Goal: Complete application form: Complete application form

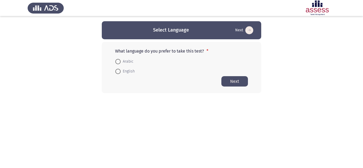
click at [125, 59] on span "Arabic" at bounding box center [127, 62] width 13 height 6
click at [121, 59] on input "Arabic" at bounding box center [117, 61] width 5 height 5
radio input "true"
click at [243, 81] on button "Next" at bounding box center [235, 81] width 27 height 10
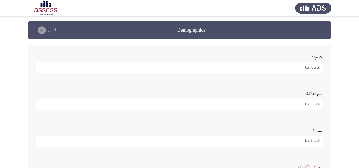
click at [298, 61] on form "الاسم: *" at bounding box center [180, 63] width 288 height 21
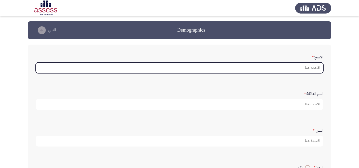
click at [309, 68] on input "الاسم: *" at bounding box center [180, 68] width 288 height 11
click at [310, 68] on input "الاسم: *" at bounding box center [180, 68] width 288 height 11
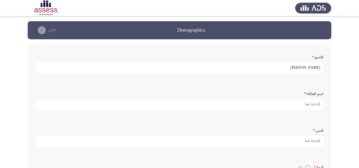
drag, startPoint x: 300, startPoint y: 68, endPoint x: 303, endPoint y: 80, distance: 12.3
click at [299, 68] on input "[PERSON_NAME]" at bounding box center [180, 68] width 288 height 11
type input "ابانوب"
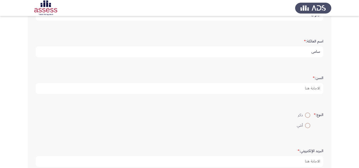
scroll to position [53, 0]
type input "سامى"
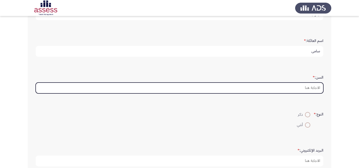
click at [302, 90] on input "السن: *" at bounding box center [180, 88] width 288 height 11
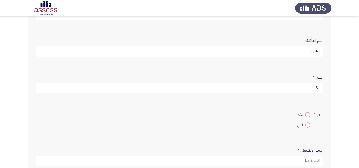
type input "31"
click at [305, 114] on span at bounding box center [307, 114] width 5 height 5
click at [305, 114] on input "ذكر" at bounding box center [307, 114] width 5 height 5
radio input "true"
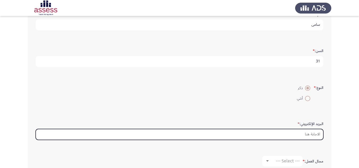
click at [301, 135] on input "البريد الإلكتروني: *" at bounding box center [180, 134] width 288 height 11
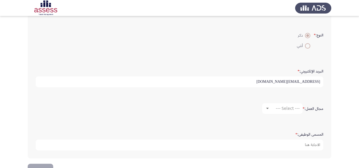
scroll to position [133, 0]
type input "[EMAIL_ADDRESS][DOMAIN_NAME]"
click at [285, 109] on span "--- Select ---" at bounding box center [288, 108] width 24 height 5
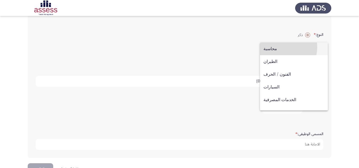
click at [277, 47] on span "محاسبة" at bounding box center [293, 49] width 61 height 13
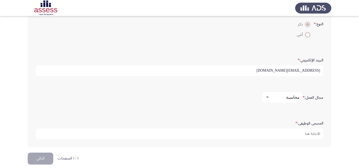
scroll to position [149, 0]
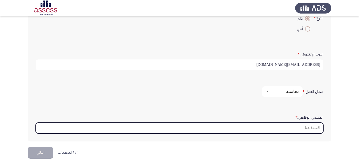
click at [311, 127] on input "المسمى الوظيفى: *" at bounding box center [180, 128] width 288 height 11
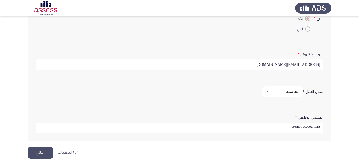
type input "Senior Accountant"
click at [45, 155] on button "التالي" at bounding box center [41, 153] width 26 height 12
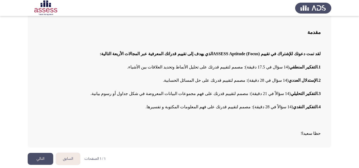
scroll to position [35, 0]
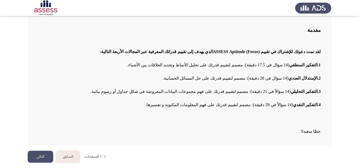
click at [43, 156] on button "التالي" at bounding box center [41, 157] width 26 height 12
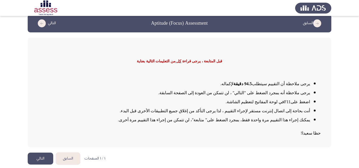
scroll to position [9, 0]
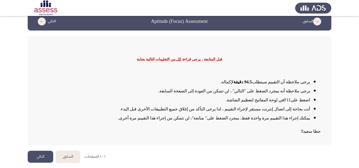
click at [45, 154] on button "التالي" at bounding box center [41, 157] width 26 height 12
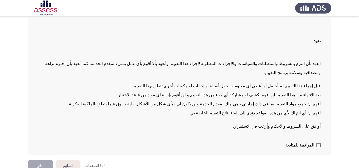
scroll to position [27, 0]
click at [318, 143] on span at bounding box center [318, 145] width 4 height 4
click at [318, 147] on input "الموافقة للمتابعة" at bounding box center [318, 147] width 0 height 0
checkbox input "true"
click at [44, 160] on button "التالي" at bounding box center [41, 166] width 26 height 12
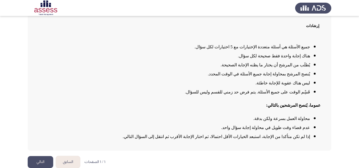
scroll to position [45, 0]
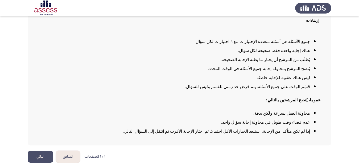
click at [42, 156] on button "التالي" at bounding box center [41, 157] width 26 height 12
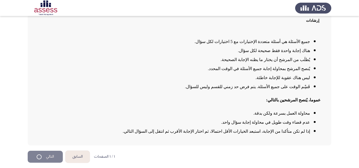
scroll to position [0, 0]
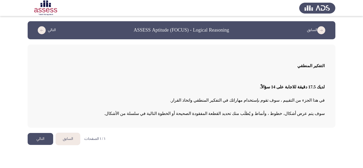
click at [45, 139] on button "التالي" at bounding box center [41, 139] width 26 height 12
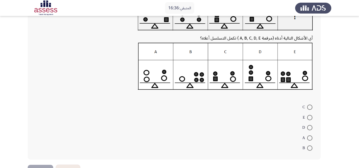
scroll to position [60, 0]
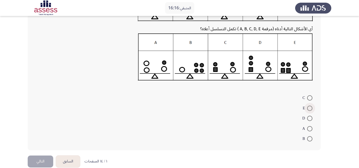
click at [311, 108] on span at bounding box center [309, 108] width 5 height 5
click at [311, 108] on input "E" at bounding box center [309, 108] width 5 height 5
radio input "true"
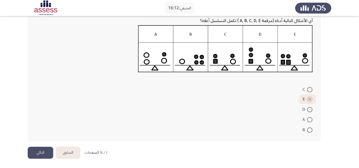
click at [41, 155] on button "التالي" at bounding box center [41, 153] width 26 height 12
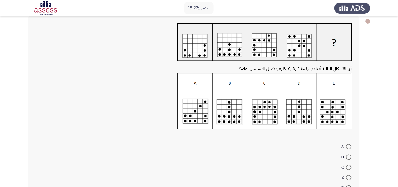
scroll to position [35, 0]
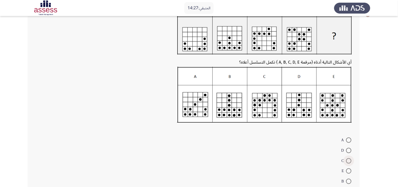
click at [350, 163] on span at bounding box center [349, 160] width 5 height 5
click at [350, 163] on input "C" at bounding box center [349, 160] width 5 height 5
radio input "true"
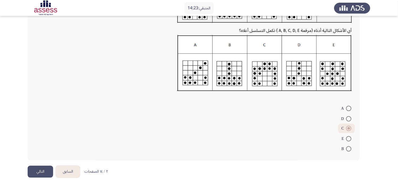
click at [42, 168] on button "التالي" at bounding box center [41, 172] width 26 height 12
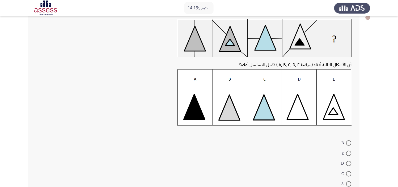
scroll to position [33, 0]
click at [350, 168] on span at bounding box center [349, 183] width 5 height 5
click at [350, 168] on input "A" at bounding box center [349, 183] width 5 height 5
radio input "true"
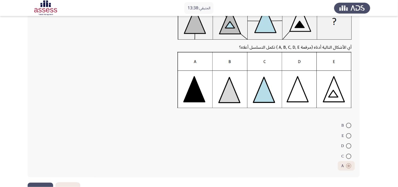
scroll to position [66, 0]
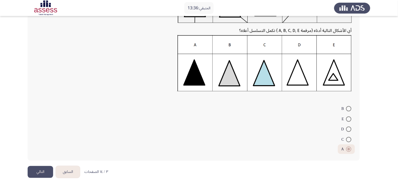
click at [41, 168] on button "التالي" at bounding box center [41, 172] width 26 height 12
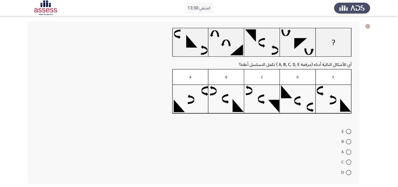
scroll to position [26, 0]
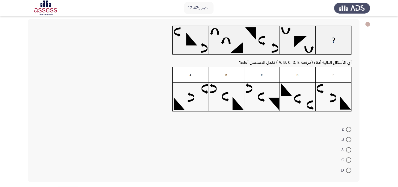
click at [349, 131] on span at bounding box center [349, 129] width 5 height 5
click at [349, 131] on input "E" at bounding box center [349, 129] width 5 height 5
radio input "true"
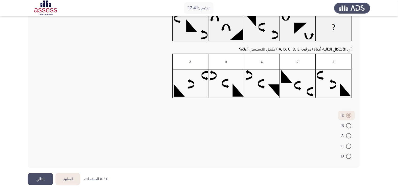
scroll to position [46, 0]
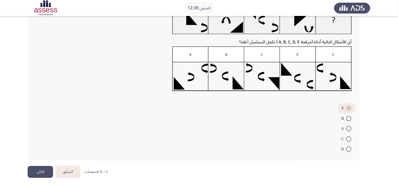
click at [35, 168] on button "التالي" at bounding box center [41, 172] width 26 height 12
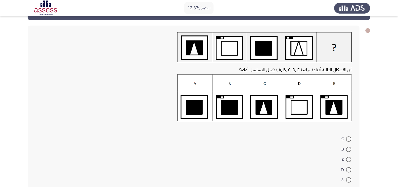
scroll to position [30, 0]
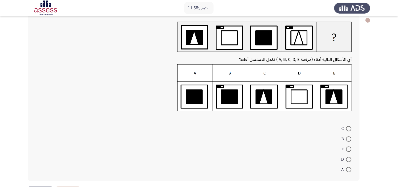
click at [349, 147] on span at bounding box center [349, 149] width 5 height 5
click at [349, 147] on input "E" at bounding box center [349, 149] width 5 height 5
radio input "true"
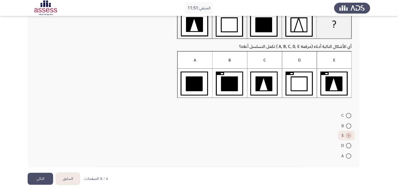
scroll to position [49, 0]
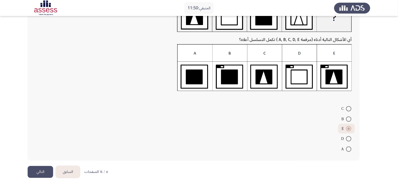
click at [34, 168] on button "التالي" at bounding box center [41, 172] width 26 height 12
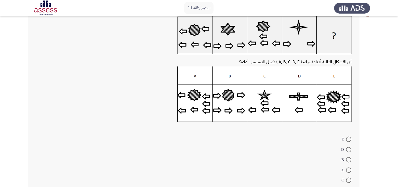
scroll to position [36, 0]
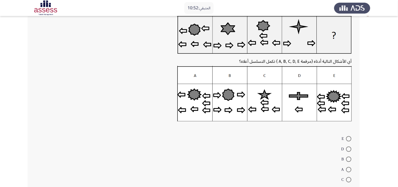
click at [351, 167] on span at bounding box center [349, 169] width 5 height 5
click at [351, 167] on input "A" at bounding box center [349, 169] width 5 height 5
radio input "true"
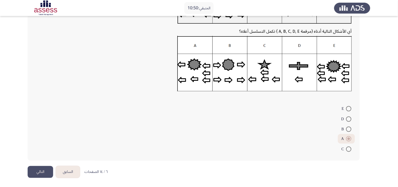
click at [40, 168] on button "التالي" at bounding box center [41, 172] width 26 height 12
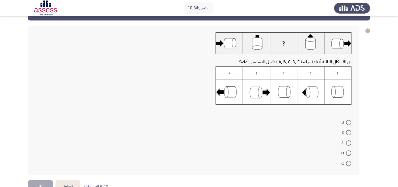
scroll to position [30, 0]
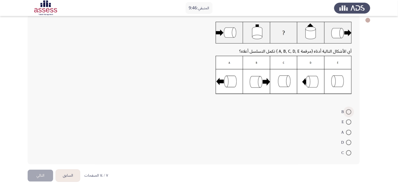
click at [351, 112] on span at bounding box center [349, 111] width 5 height 5
click at [351, 112] on input "B" at bounding box center [349, 111] width 5 height 5
radio input "true"
click at [351, 113] on span at bounding box center [349, 111] width 5 height 5
click at [351, 113] on input "B" at bounding box center [349, 111] width 5 height 5
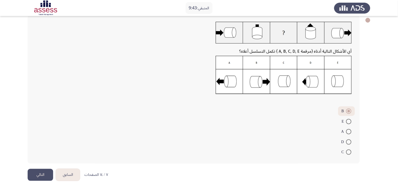
click at [351, 154] on span at bounding box center [349, 151] width 5 height 5
click at [351, 154] on input "C" at bounding box center [349, 151] width 5 height 5
radio input "true"
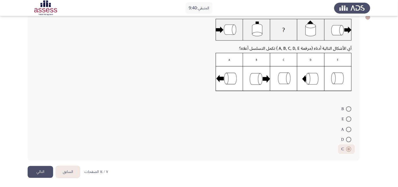
click at [44, 168] on button "التالي" at bounding box center [41, 172] width 26 height 12
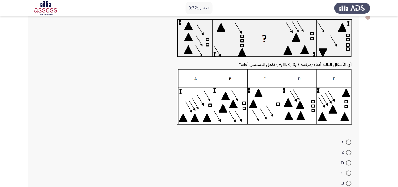
scroll to position [34, 0]
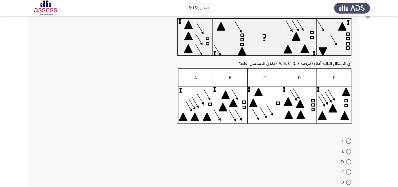
click at [351, 168] on span at bounding box center [349, 171] width 5 height 5
click at [351, 168] on input "C" at bounding box center [349, 171] width 5 height 5
radio input "true"
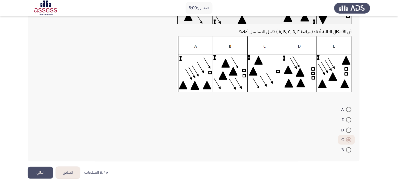
scroll to position [66, 0]
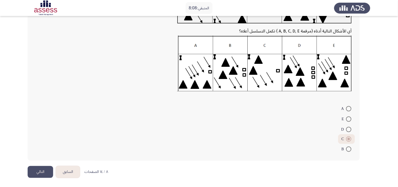
click at [47, 168] on button "التالي" at bounding box center [41, 172] width 26 height 12
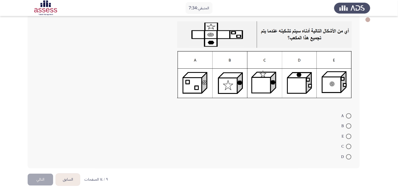
scroll to position [23, 0]
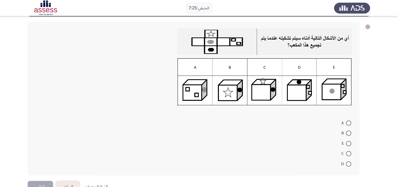
click at [350, 141] on span at bounding box center [349, 143] width 5 height 5
click at [350, 141] on input "E" at bounding box center [349, 143] width 5 height 5
radio input "true"
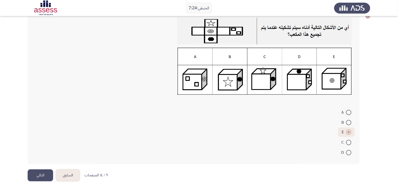
scroll to position [37, 0]
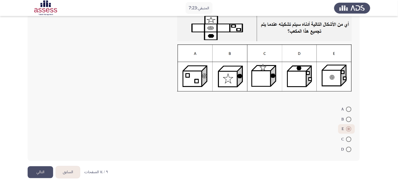
click at [41, 168] on button "التالي" at bounding box center [41, 172] width 26 height 12
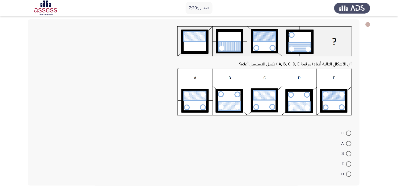
scroll to position [26, 0]
click at [349, 131] on span at bounding box center [349, 132] width 5 height 5
click at [349, 131] on input "C" at bounding box center [349, 132] width 5 height 5
radio input "true"
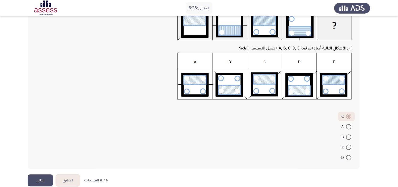
scroll to position [49, 0]
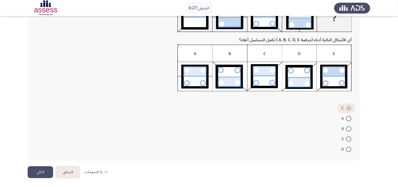
click at [46, 168] on button "التالي" at bounding box center [41, 172] width 26 height 12
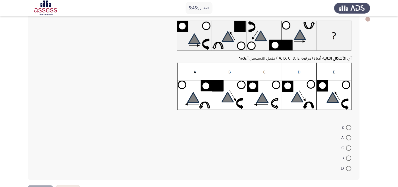
scroll to position [20, 0]
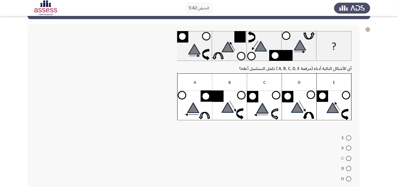
click at [350, 139] on span at bounding box center [349, 137] width 5 height 5
click at [350, 139] on input "E" at bounding box center [349, 137] width 5 height 5
radio input "true"
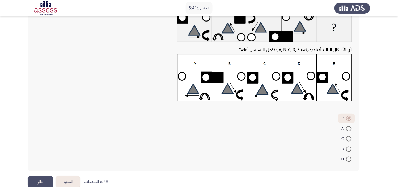
scroll to position [49, 0]
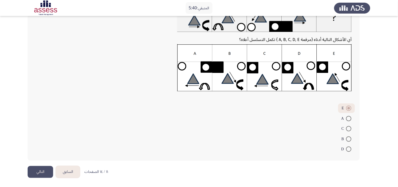
click at [40, 168] on button "التالي" at bounding box center [41, 172] width 26 height 12
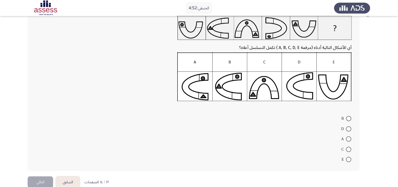
scroll to position [46, 0]
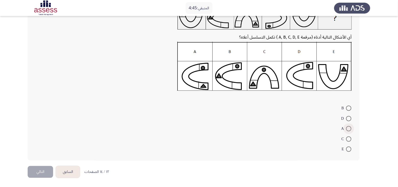
click at [352, 132] on label "A" at bounding box center [347, 129] width 10 height 6
click at [352, 131] on input "A" at bounding box center [349, 128] width 5 height 5
radio input "true"
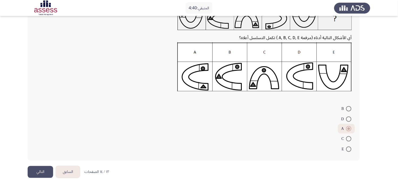
click at [43, 168] on button "التالي" at bounding box center [41, 172] width 26 height 12
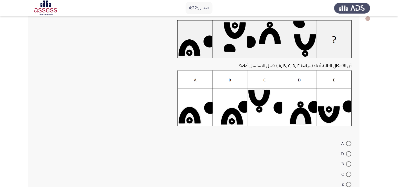
scroll to position [32, 0]
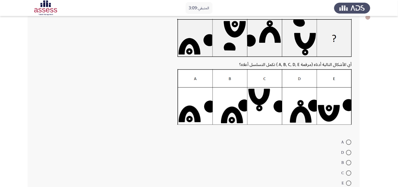
click at [350, 168] on span at bounding box center [349, 172] width 5 height 5
click at [350, 168] on input "C" at bounding box center [349, 172] width 5 height 5
radio input "true"
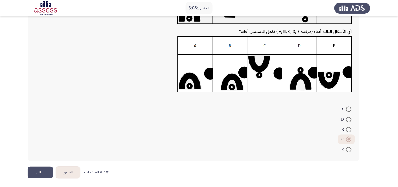
scroll to position [66, 0]
click at [39, 168] on button "التالي" at bounding box center [41, 172] width 26 height 12
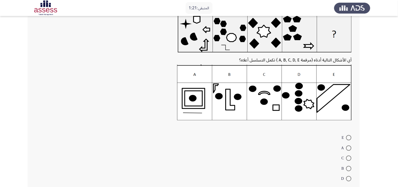
scroll to position [66, 0]
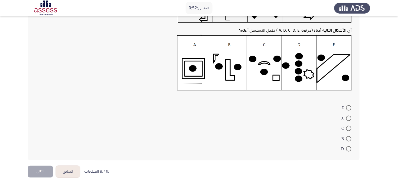
click at [347, 110] on span at bounding box center [349, 107] width 5 height 5
click at [347, 110] on input "E" at bounding box center [349, 107] width 5 height 5
radio input "true"
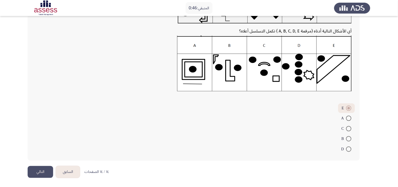
click at [38, 168] on button "التالي" at bounding box center [41, 172] width 26 height 12
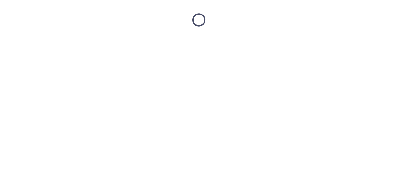
scroll to position [0, 0]
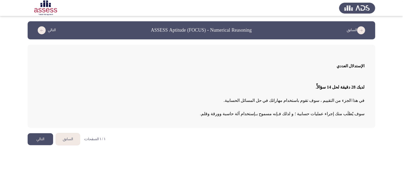
click at [43, 138] on button "التالي" at bounding box center [41, 139] width 26 height 12
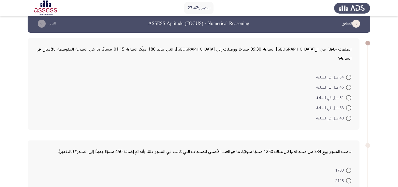
scroll to position [12, 0]
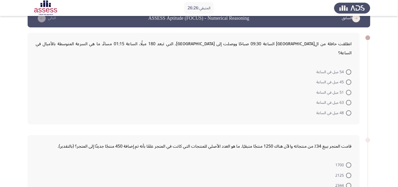
click at [349, 110] on span at bounding box center [349, 112] width 5 height 5
click at [349, 110] on input "48 ميل في الساعة" at bounding box center [349, 112] width 5 height 5
radio input "true"
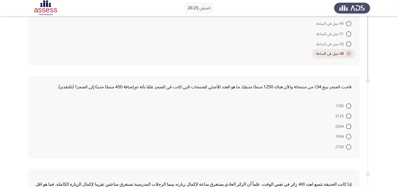
scroll to position [71, 0]
click at [349, 134] on span at bounding box center [349, 136] width 5 height 5
click at [349, 134] on input "1894" at bounding box center [349, 136] width 5 height 5
radio input "true"
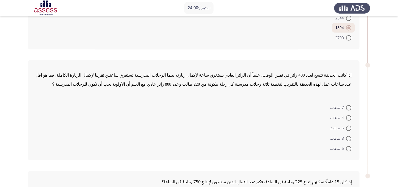
scroll to position [189, 0]
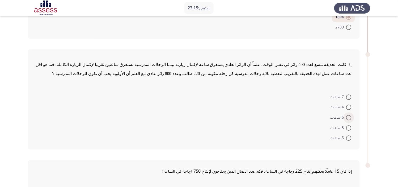
click at [348, 115] on span at bounding box center [349, 117] width 5 height 5
click at [348, 115] on input "6 ساعات" at bounding box center [349, 117] width 5 height 5
radio input "true"
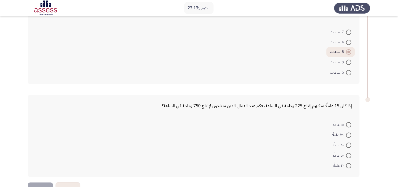
scroll to position [261, 0]
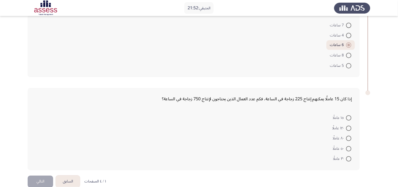
click at [349, 146] on span at bounding box center [349, 148] width 5 height 5
click at [349, 146] on input "٥٠ عاملًا" at bounding box center [349, 148] width 5 height 5
radio input "true"
click at [43, 168] on button "التالي" at bounding box center [41, 182] width 26 height 12
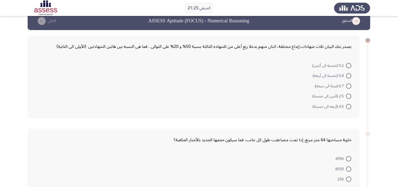
scroll to position [0, 0]
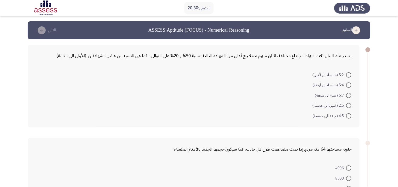
click at [352, 97] on span at bounding box center [349, 95] width 5 height 5
click at [352, 97] on input "6:7 (ستة الى سبعة)" at bounding box center [349, 95] width 5 height 5
radio input "true"
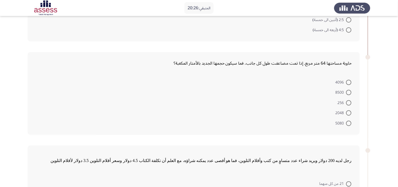
scroll to position [89, 0]
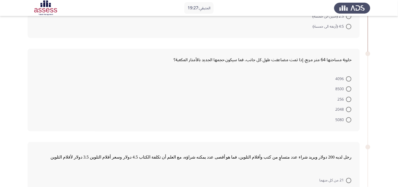
click at [351, 80] on span at bounding box center [349, 78] width 5 height 5
click at [351, 80] on input "4096" at bounding box center [349, 78] width 5 height 5
radio input "true"
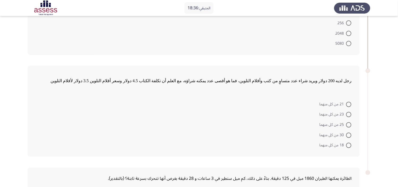
scroll to position [194, 0]
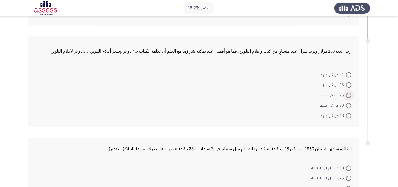
click at [350, 98] on label "25 من كل منهما" at bounding box center [336, 95] width 32 height 6
click at [350, 98] on input "25 من كل منهما" at bounding box center [349, 95] width 5 height 5
radio input "true"
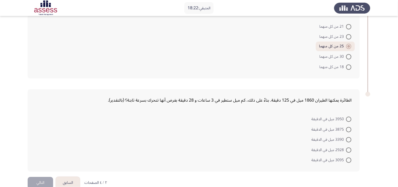
scroll to position [252, 0]
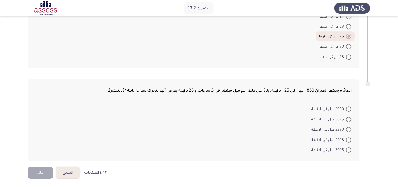
click at [348, 117] on span at bounding box center [349, 119] width 5 height 5
click at [348, 117] on input "3875 ميل في الدقيقة" at bounding box center [349, 119] width 5 height 5
radio input "true"
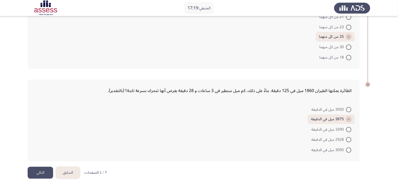
click at [46, 168] on button "التالي" at bounding box center [41, 173] width 26 height 12
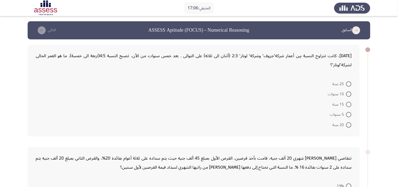
click at [349, 95] on span at bounding box center [349, 93] width 5 height 5
click at [349, 95] on input "10 سنوات" at bounding box center [349, 93] width 5 height 5
radio input "true"
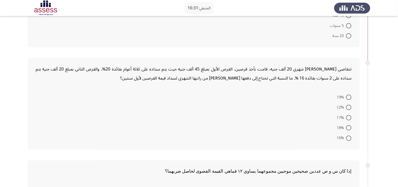
scroll to position [89, 0]
click at [350, 109] on span at bounding box center [349, 107] width 5 height 5
click at [350, 109] on input "12%" at bounding box center [349, 107] width 5 height 5
radio input "true"
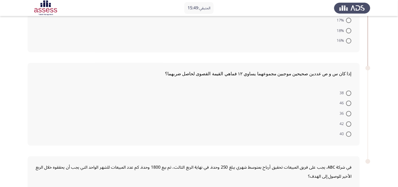
scroll to position [207, 0]
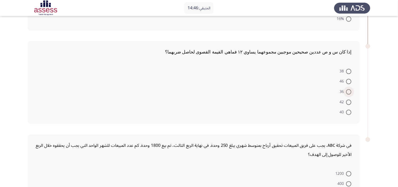
click at [351, 90] on span at bounding box center [349, 91] width 5 height 5
click at [351, 90] on input "36" at bounding box center [349, 91] width 5 height 5
radio input "true"
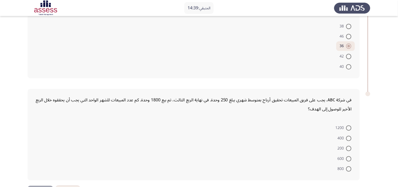
scroll to position [272, 0]
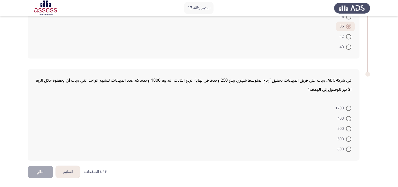
click at [350, 131] on span at bounding box center [349, 128] width 5 height 5
click at [350, 131] on input "200" at bounding box center [349, 128] width 5 height 5
radio input "true"
click at [39, 168] on button "التالي" at bounding box center [41, 172] width 26 height 12
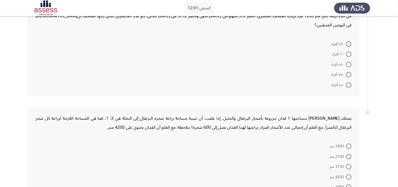
scroll to position [0, 0]
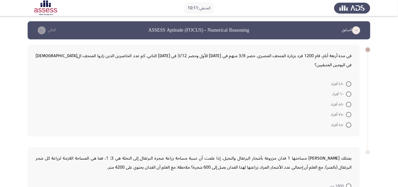
drag, startPoint x: 349, startPoint y: 115, endPoint x: 316, endPoint y: 125, distance: 33.7
click at [349, 122] on span at bounding box center [349, 124] width 5 height 5
click at [349, 122] on input "٤٥٠ أفراد" at bounding box center [349, 124] width 5 height 5
radio input "true"
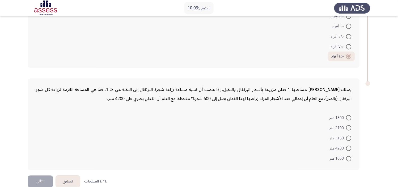
scroll to position [68, 0]
click at [348, 135] on span at bounding box center [349, 137] width 5 height 5
click at [348, 135] on input "3150 متر" at bounding box center [349, 137] width 5 height 5
radio input "true"
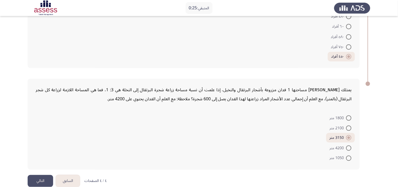
click at [40, 168] on button "التالي" at bounding box center [41, 181] width 26 height 12
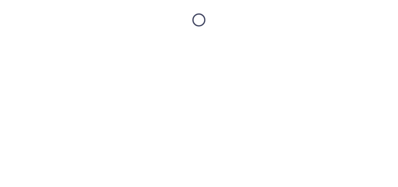
scroll to position [0, 0]
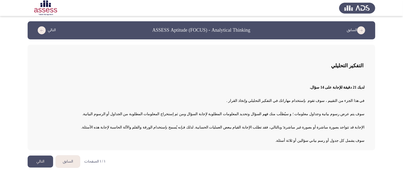
click at [36, 165] on button "التالي" at bounding box center [41, 162] width 26 height 12
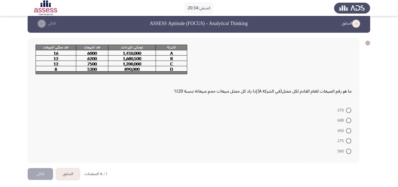
scroll to position [9, 0]
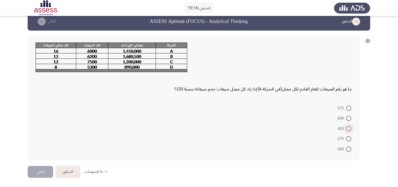
click at [351, 128] on span at bounding box center [349, 128] width 5 height 5
click at [351, 128] on input "450" at bounding box center [349, 128] width 5 height 5
radio input "true"
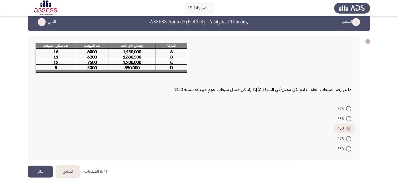
click at [38, 168] on button "التالي" at bounding box center [41, 172] width 26 height 12
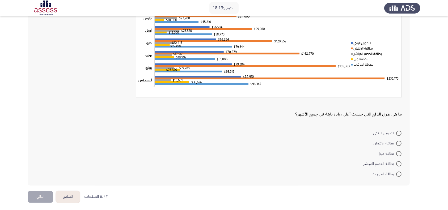
scroll to position [52, 0]
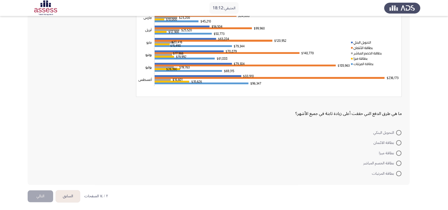
click at [363, 146] on mat-radio-button "بطاقة الائتمان" at bounding box center [387, 143] width 35 height 10
click at [363, 144] on span at bounding box center [399, 142] width 5 height 5
click at [363, 144] on input "بطاقة الائتمان" at bounding box center [399, 142] width 5 height 5
radio input "true"
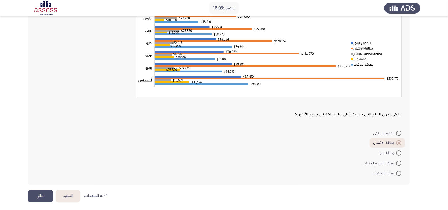
click at [37, 168] on button "التالي" at bounding box center [41, 196] width 26 height 12
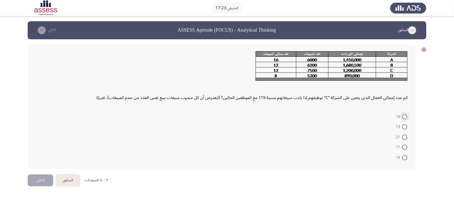
click at [363, 115] on span at bounding box center [404, 116] width 5 height 5
click at [363, 115] on input "15" at bounding box center [404, 116] width 5 height 5
radio input "true"
click at [38, 168] on button "التالي" at bounding box center [41, 180] width 26 height 12
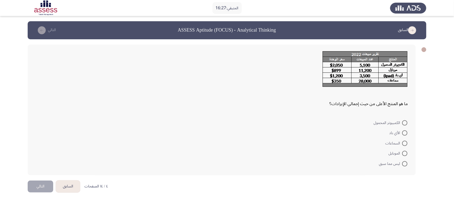
click at [363, 124] on span at bounding box center [404, 122] width 5 height 5
click at [363, 124] on input "الكمبيوتر المحمول" at bounding box center [404, 122] width 5 height 5
radio input "true"
click at [36, 168] on button "التالي" at bounding box center [41, 186] width 26 height 12
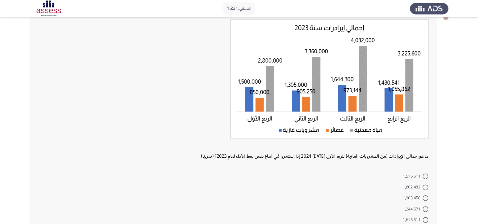
scroll to position [33, 0]
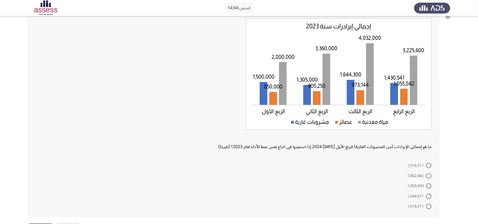
click at [363, 166] on span at bounding box center [428, 165] width 5 height 5
click at [363, 166] on input "1,516,511" at bounding box center [428, 165] width 5 height 5
radio input "true"
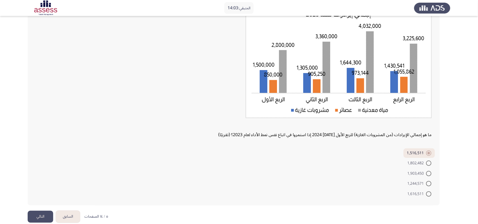
scroll to position [51, 0]
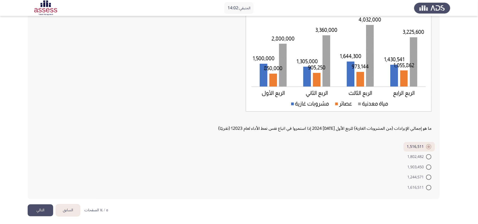
click at [40, 168] on button "التالي" at bounding box center [41, 211] width 26 height 12
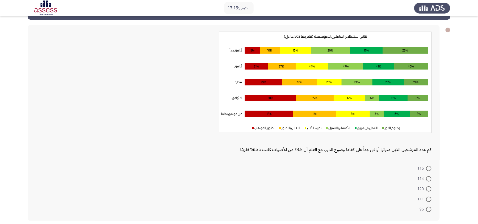
scroll to position [41, 0]
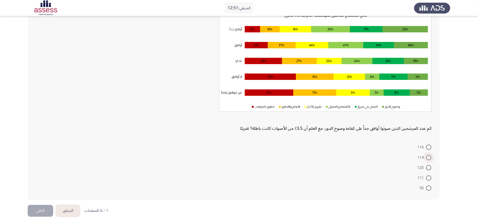
click at [363, 158] on span at bounding box center [428, 157] width 5 height 5
click at [363, 158] on input "114" at bounding box center [428, 157] width 5 height 5
radio input "true"
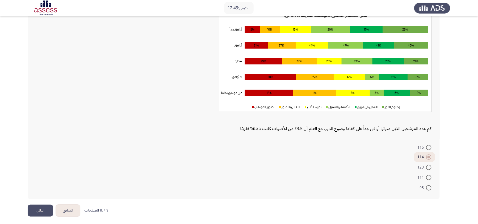
click at [44, 168] on button "التالي" at bounding box center [41, 211] width 26 height 12
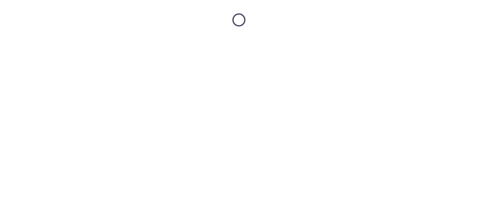
scroll to position [0, 0]
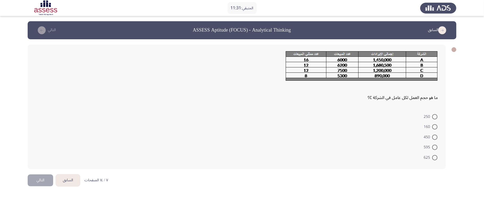
click at [363, 156] on span at bounding box center [434, 157] width 5 height 5
click at [363, 156] on input "625" at bounding box center [434, 157] width 5 height 5
radio input "true"
click at [43, 168] on button "التالي" at bounding box center [41, 180] width 26 height 12
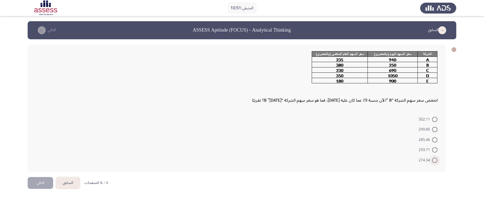
click at [363, 160] on span at bounding box center [434, 160] width 5 height 5
click at [363, 160] on input "274.34" at bounding box center [434, 160] width 5 height 5
radio input "true"
click at [44, 168] on button "التالي" at bounding box center [41, 183] width 26 height 12
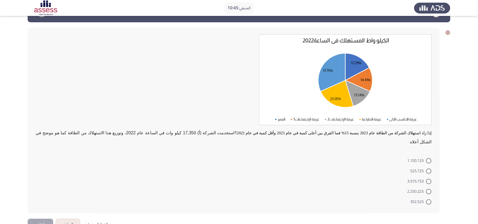
scroll to position [22, 0]
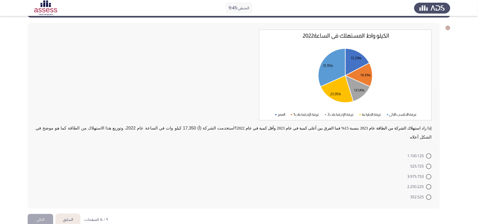
click at [363, 154] on span at bounding box center [428, 156] width 5 height 5
click at [363, 154] on input "1.100.125" at bounding box center [428, 156] width 5 height 5
radio input "true"
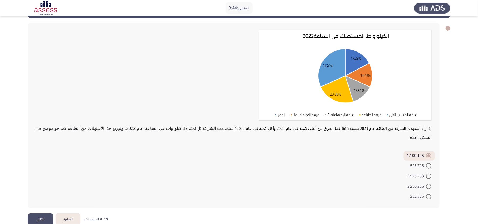
click at [46, 168] on button "التالي" at bounding box center [41, 220] width 26 height 12
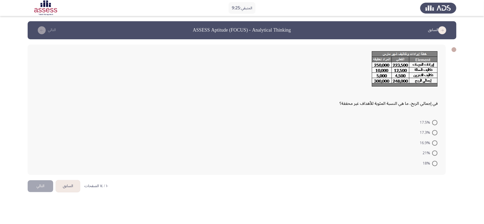
click at [363, 135] on label "17.3%" at bounding box center [429, 133] width 18 height 6
click at [363, 135] on input "17.3%" at bounding box center [434, 132] width 5 height 5
radio input "true"
click at [39, 168] on button "التالي" at bounding box center [41, 186] width 26 height 12
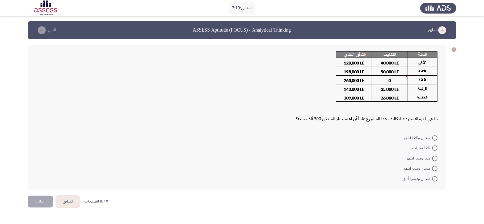
click at [363, 136] on span "سنتان وثلاثة أشهر" at bounding box center [418, 138] width 28 height 6
click at [363, 136] on input "سنتان وثلاثة أشهر" at bounding box center [434, 138] width 5 height 5
radio input "true"
click at [34, 168] on button "التالي" at bounding box center [41, 201] width 26 height 12
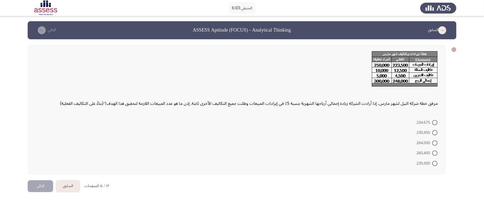
click at [363, 132] on span at bounding box center [434, 132] width 5 height 5
click at [363, 132] on input "230,450" at bounding box center [434, 132] width 5 height 5
radio input "true"
click at [37, 168] on html "المتبقي: 5:59 السابق ASSESS Aptitude (FOCUS) - Analytical Thinking التالي مرفق …" at bounding box center [242, 100] width 484 height 201
click at [38, 168] on button "التالي" at bounding box center [41, 186] width 26 height 12
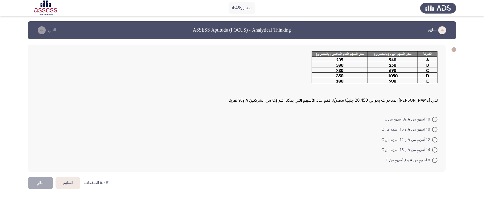
click at [363, 131] on span at bounding box center [434, 129] width 5 height 5
click at [363, 131] on input "10 أسهم من A و 16 أسهم من C" at bounding box center [434, 129] width 5 height 5
radio input "true"
click at [38, 168] on button "التالي" at bounding box center [41, 183] width 26 height 12
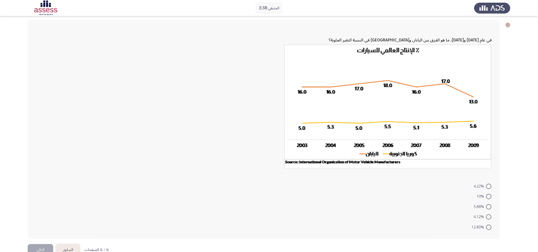
scroll to position [38, 0]
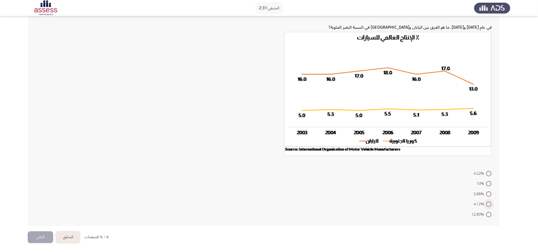
click at [363, 168] on span at bounding box center [488, 204] width 5 height 5
click at [363, 168] on input "4.12%" at bounding box center [488, 204] width 5 height 5
radio input "true"
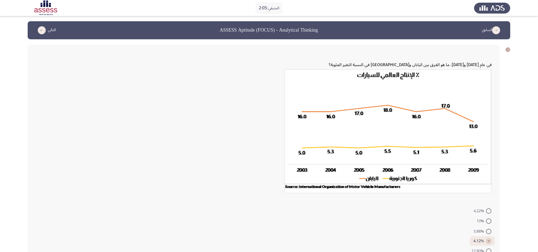
scroll to position [37, 0]
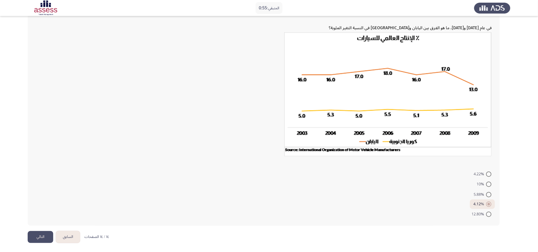
click at [47, 168] on button "التالي" at bounding box center [41, 237] width 26 height 12
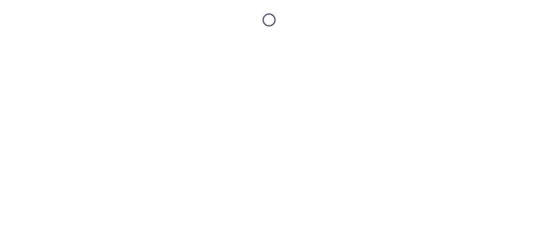
scroll to position [0, 0]
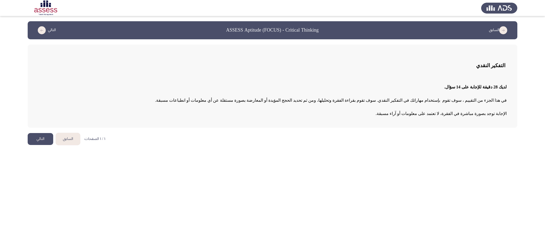
click at [36, 138] on button "التالي" at bounding box center [41, 139] width 26 height 12
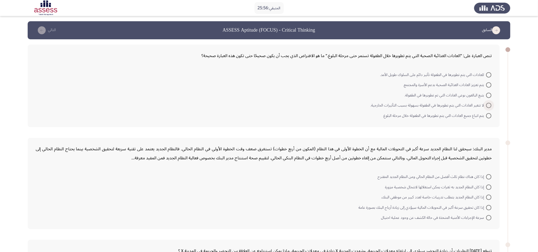
click at [363, 104] on span at bounding box center [488, 105] width 5 height 5
click at [363, 104] on input "لا تتغير العادات التي يتم تطويرها في الطفولة بسهولة بسبب التأثيرات الخارجية." at bounding box center [488, 105] width 5 height 5
radio input "true"
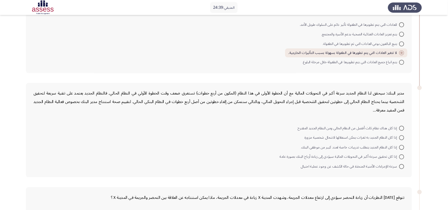
scroll to position [48, 0]
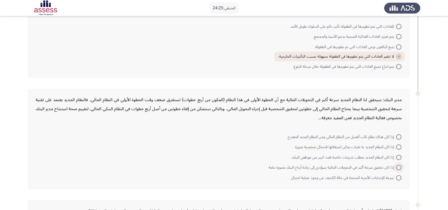
click at [363, 168] on label "إذا كان تحقيق سرعة أكبر في التحويلات المالية سيؤدي إلى زيادة أرباح البنك بصورة …" at bounding box center [335, 168] width 133 height 6
click at [363, 168] on input "إذا كان تحقيق سرعة أكبر في التحويلات المالية سيؤدي إلى زيادة أرباح البنك بصورة …" at bounding box center [399, 167] width 5 height 5
radio input "true"
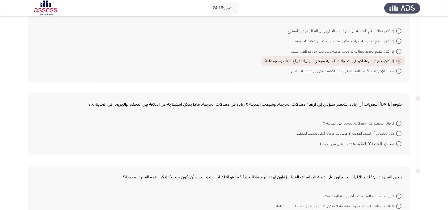
scroll to position [156, 0]
click at [363, 119] on label "لا يؤثر التحضر على معدلات الجريمة في المدينة Y" at bounding box center [362, 122] width 79 height 6
click at [363, 120] on input "لا يؤثر التحضر على معدلات الجريمة في المدينة Y" at bounding box center [399, 122] width 5 height 5
radio input "true"
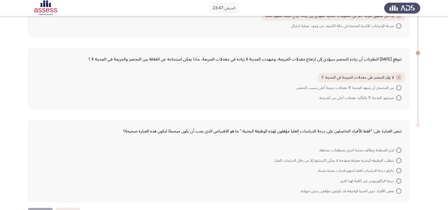
scroll to position [215, 0]
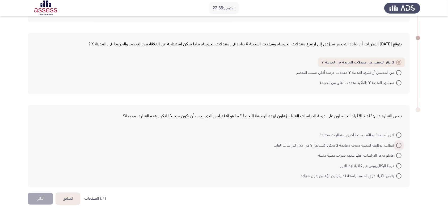
click at [363, 143] on span at bounding box center [399, 145] width 5 height 5
click at [363, 143] on input "تتطلب الوظيفة البحثية معرفة متقدمة لا يمكن اكتسابها إلا من خلال الدراسات العليا." at bounding box center [399, 145] width 5 height 5
radio input "true"
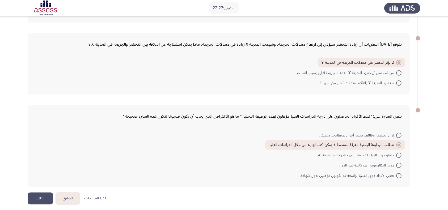
click at [39, 168] on button "التالي" at bounding box center [41, 199] width 26 height 12
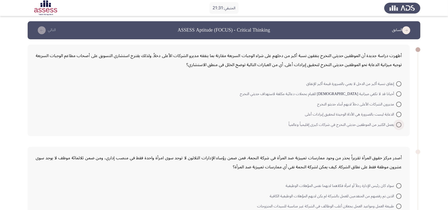
click at [363, 124] on span at bounding box center [399, 124] width 5 height 5
click at [363, 124] on input "يعمل الكثير من الموظفين حديثي التخرج في شركات كبرى إقليمياً وعالمياً" at bounding box center [399, 124] width 5 height 5
radio input "true"
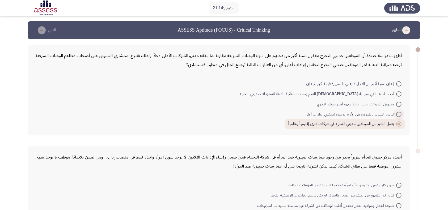
click at [363, 112] on span at bounding box center [399, 114] width 5 height 5
click at [363, 112] on input "الدعاية ليست بالضرورة هي الأداة الوحيدة لتحقيق إيرادات أعلى" at bounding box center [399, 114] width 5 height 5
radio input "true"
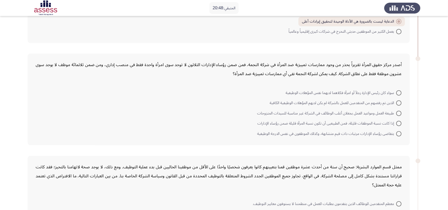
scroll to position [93, 0]
click at [363, 93] on span at bounding box center [399, 92] width 5 height 5
click at [363, 93] on input "سواء كان رئيس الإدارة رجلاً أو امرأة فكلاهما لديهما نفس المؤهلات الوظيفية" at bounding box center [399, 92] width 5 height 5
radio input "true"
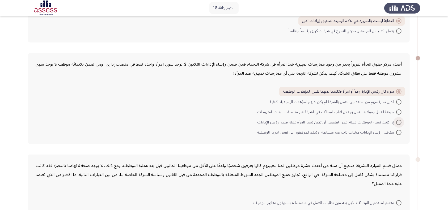
click at [276, 119] on span "إذا كانت نسبة الموظفات قليلة، فمن الطبيعيى أن تكون نسبة المرأة قليلة ضمن رؤساء …" at bounding box center [327, 122] width 139 height 6
click at [363, 120] on input "إذا كانت نسبة الموظفات قليلة، فمن الطبيعيى أن تكون نسبة المرأة قليلة ضمن رؤساء …" at bounding box center [399, 122] width 5 height 5
radio input "true"
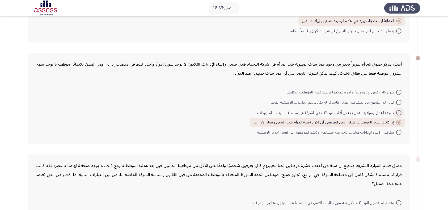
click at [363, 113] on span "طبيعة العمل ومواعيد العمل يجعلان أغلب الوظائف في الشركة غير مناسبة للسيدات المت…" at bounding box center [326, 113] width 139 height 6
click at [363, 113] on input "طبيعة العمل ومواعيد العمل يجعلان أغلب الوظائف في الشركة غير مناسبة للسيدات المت…" at bounding box center [399, 112] width 5 height 5
radio input "true"
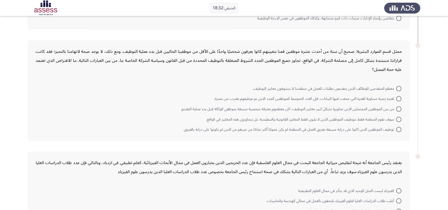
scroll to position [208, 0]
click at [350, 87] on span "معظم المتقدمين للوظائف الذين يتقدمون بطلبات للعمل في منظمتنا لا يستوفون معايير …" at bounding box center [325, 88] width 144 height 6
click at [363, 87] on input "معظم المتقدمين للوظائف الذين يتقدمون بطلبات للعمل في منظمتنا لا يستوفون معايير …" at bounding box center [399, 88] width 5 height 5
radio input "true"
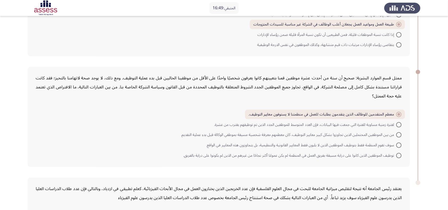
scroll to position [182, 0]
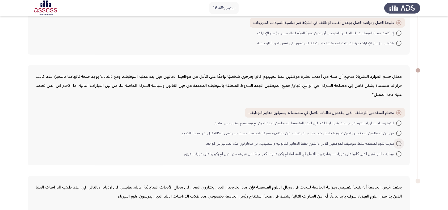
click at [306, 141] on span "سوف تقوم المنظمة فقط بتوظيف الموظفين الذين لا يلبون فقط المعايير القانونية والت…" at bounding box center [301, 144] width 190 height 6
click at [363, 141] on input "سوف تقوم المنظمة فقط بتوظيف الموظفين الذين لا يلبون فقط المعايير القانونية والت…" at bounding box center [399, 143] width 5 height 5
radio input "true"
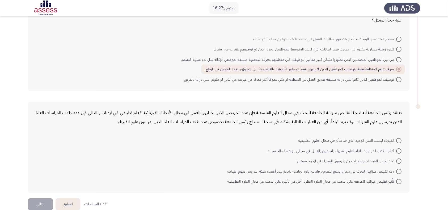
scroll to position [262, 0]
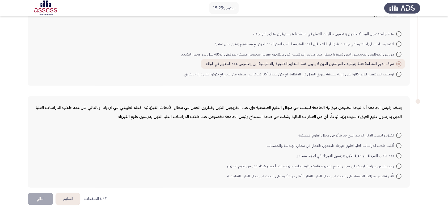
click at [277, 163] on span "رغم تقليص ميزانية البحث في مجال العلوم النظرية، قامت إدارة الجامعة بزيادة عدد أ…" at bounding box center [311, 166] width 169 height 6
click at [363, 164] on input "رغم تقليص ميزانية البحث في مجال العلوم النظرية، قامت إدارة الجامعة بزيادة عدد أ…" at bounding box center [399, 166] width 5 height 5
radio input "true"
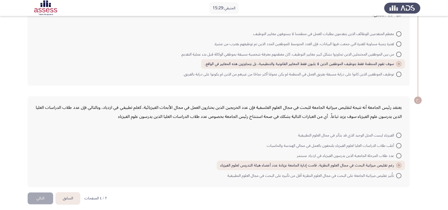
scroll to position [261, 0]
drag, startPoint x: 226, startPoint y: 130, endPoint x: 289, endPoint y: 158, distance: 68.7
click at [289, 158] on form "الفيزياء ليست المثل الوحيد الذي قد يتأثر في مجال العلوم التطبيقية أغلب طلاب الد…" at bounding box center [219, 156] width 366 height 51
click at [363, 134] on span at bounding box center [399, 136] width 5 height 5
click at [363, 134] on input "الفيزياء ليست المثل الوحيد الذي قد يتأثر في مجال العلوم التطبيقية" at bounding box center [399, 136] width 5 height 5
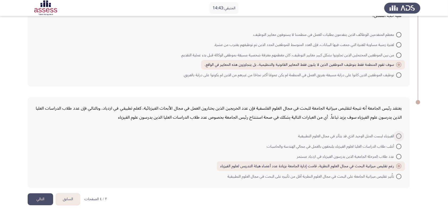
radio input "true"
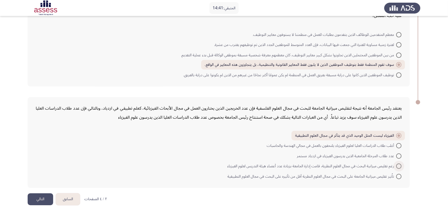
click at [363, 164] on span at bounding box center [399, 166] width 5 height 5
click at [363, 164] on input "رغم تقليص ميزانية البحث في مجال العلوم النظرية، قامت إدارة الجامعة بزيادة عدد أ…" at bounding box center [399, 166] width 5 height 5
radio input "true"
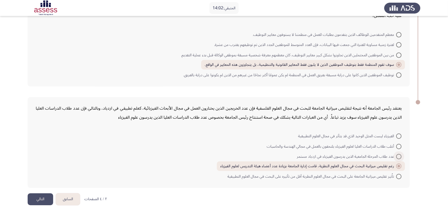
click at [363, 154] on span at bounding box center [399, 156] width 5 height 5
click at [363, 154] on input "عدد طلاب المرحلة الجامعية الذين يدرسون الفيزياء في ازدياد مستمر" at bounding box center [399, 156] width 5 height 5
radio input "true"
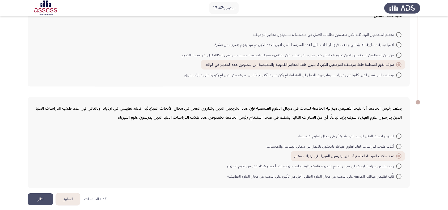
click at [38, 168] on button "التالي" at bounding box center [41, 200] width 26 height 12
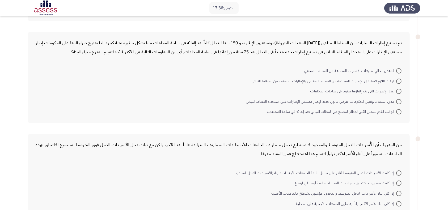
scroll to position [0, 0]
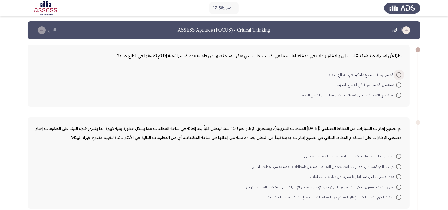
click at [363, 75] on span "الاستراتيجية ستنجح بالتأكيد في القطاع الجديد." at bounding box center [362, 75] width 69 height 6
click at [363, 75] on input "الاستراتيجية ستنجح بالتأكيد في القطاع الجديد." at bounding box center [399, 74] width 5 height 5
radio input "true"
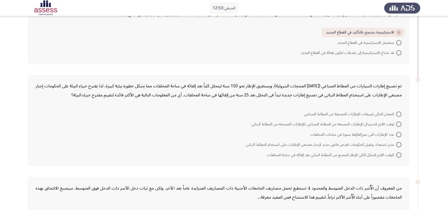
scroll to position [43, 0]
click at [283, 153] on span "الوقت اللازم للتحلل الكلي للإطار المصنع من المطاط النباتي بعد إلقائه في ساحة ال…" at bounding box center [331, 154] width 129 height 6
click at [363, 153] on input "الوقت اللازم للتحلل الكلي للإطار المصنع من المطاط النباتي بعد إلقائه في ساحة ال…" at bounding box center [399, 154] width 5 height 5
radio input "true"
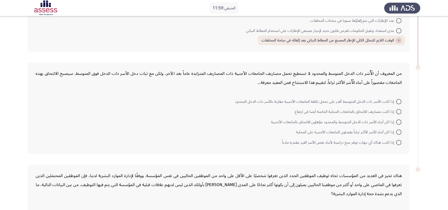
scroll to position [156, 0]
click at [340, 120] on span "إذا كان أبناء الأسر ذات الدخل المتوسط والمحدود مؤهلون للالتحاق بالجامعات الأجنب…" at bounding box center [333, 122] width 125 height 6
click at [363, 120] on input "إذا كان أبناء الأسر ذات الدخل المتوسط والمحدود مؤهلون للالتحاق بالجامعات الأجنب…" at bounding box center [399, 121] width 5 height 5
radio input "true"
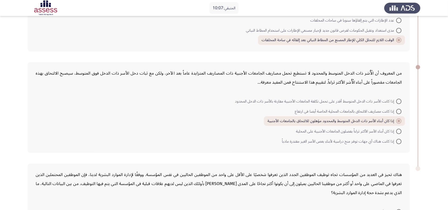
drag, startPoint x: 314, startPoint y: 69, endPoint x: 341, endPoint y: 68, distance: 27.4
click at [341, 69] on div "من المعروف أن الْأُسَر ذات الدخل المتوسط والمحدود لا تستطيع تحمل مصاريف الجامعا…" at bounding box center [219, 78] width 366 height 18
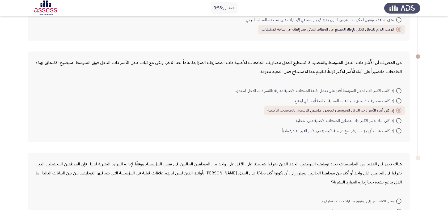
scroll to position [166, 0]
click at [363, 100] on span at bounding box center [399, 101] width 5 height 5
click at [363, 100] on input "إذا كانت مصاريف الالتحاق بالجامعات المحلية الخاصة أيضا في ارتفاع" at bounding box center [399, 101] width 5 height 5
radio input "true"
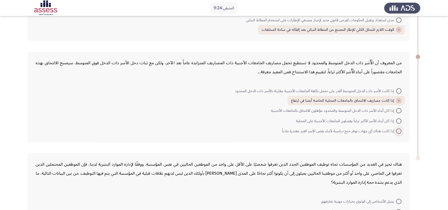
click at [360, 131] on span "إذا كانت هناك أي جهات توفر منح دراسية لأبناء بعض الأسر الغير مقتدرة مادياً" at bounding box center [339, 131] width 114 height 6
click at [363, 131] on input "إذا كانت هناك أي جهات توفر منح دراسية لأبناء بعض الأسر الغير مقتدرة مادياً" at bounding box center [399, 131] width 5 height 5
radio input "true"
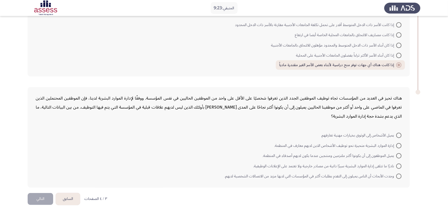
scroll to position [233, 0]
click at [363, 163] on span "نادرًا ما تتلقى إدارة الموارد البشرية سيرًا ذاتية من مصادر خارجية ولا تعتمد على…" at bounding box center [324, 166] width 143 height 6
click at [363, 164] on input "نادرًا ما تتلقى إدارة الموارد البشرية سيرًا ذاتية من مصادر خارجية ولا تعتمد على…" at bounding box center [399, 166] width 5 height 5
radio input "true"
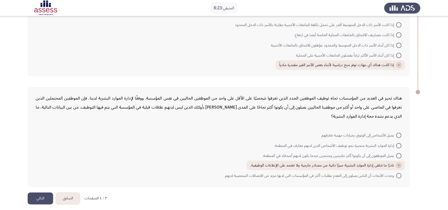
click at [363, 157] on mat-radio-button "يميل الموظفون إلى أن يكونوا أكثر ملتزمين ومنتجين عندما يكون لديهم أصدقاء في الم…" at bounding box center [332, 156] width 146 height 10
click at [337, 154] on span "يميل الموظفون إلى أن يكونوا أكثر ملتزمين ومنتجين عندما يكون لديهم أصدقاء في الم…" at bounding box center [330, 156] width 134 height 6
click at [363, 154] on input "يميل الموظفون إلى أن يكونوا أكثر ملتزمين ومنتجين عندما يكون لديهم أصدقاء في الم…" at bounding box center [399, 155] width 5 height 5
radio input "true"
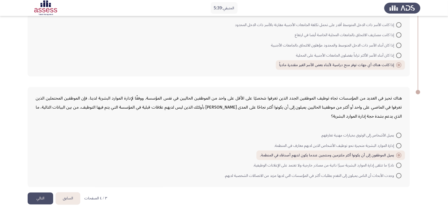
click at [46, 168] on button "التالي" at bounding box center [41, 199] width 26 height 12
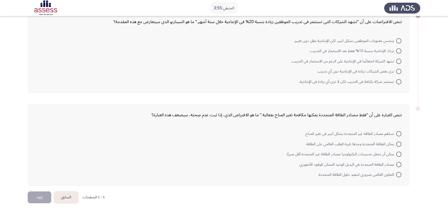
scroll to position [35, 0]
click at [335, 81] on span "تستثمر شركة بكثافة في التدريب لكن لا ترى أي زيادة في الإنتاجية." at bounding box center [347, 81] width 97 height 6
click at [363, 81] on input "تستثمر شركة بكثافة في التدريب لكن لا ترى أي زيادة في الإنتاجية." at bounding box center [399, 81] width 5 height 5
radio input "true"
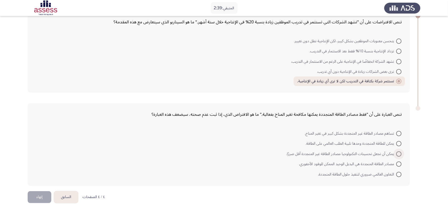
click at [322, 154] on span "يمكن أن تجعل تحسينات التكنولوجيا مصادر الطاقة غير المتجددة أقل ضررًا." at bounding box center [341, 154] width 110 height 6
click at [363, 154] on input "يمكن أن تجعل تحسينات التكنولوجيا مصادر الطاقة غير المتجددة أقل ضررًا." at bounding box center [399, 154] width 5 height 5
radio input "true"
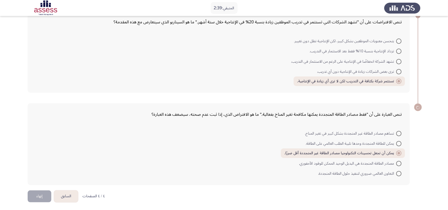
scroll to position [34, 0]
click at [43, 168] on button "إنهاء" at bounding box center [40, 197] width 24 height 12
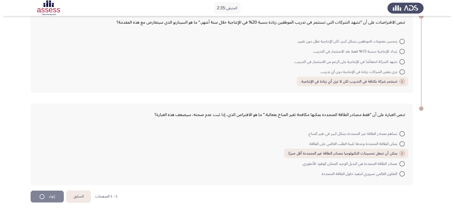
scroll to position [0, 0]
